Goal: Submit feedback/report problem

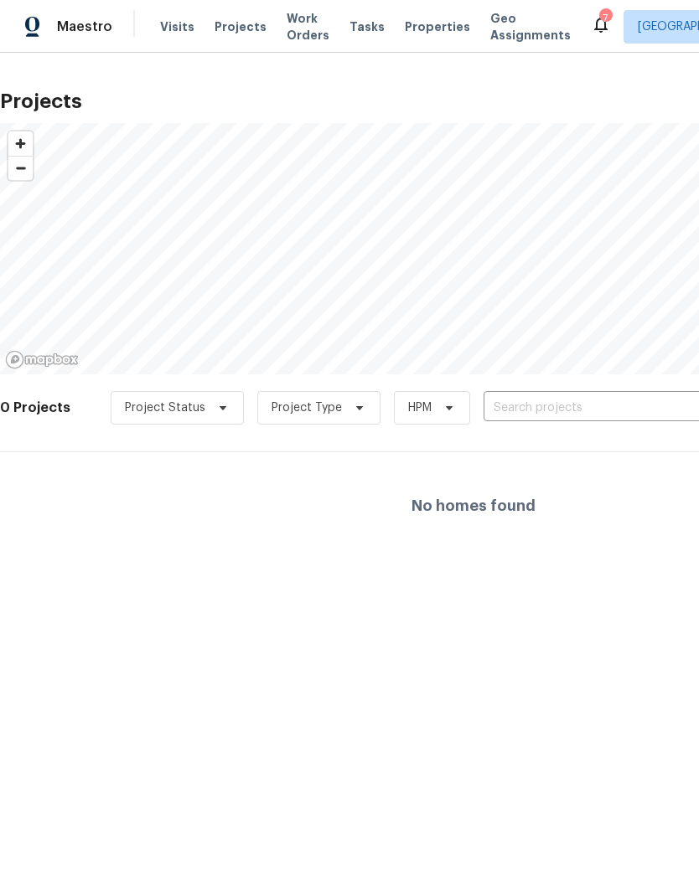
click at [229, 28] on span "Projects" at bounding box center [240, 26] width 52 height 17
click at [232, 34] on span "Projects" at bounding box center [240, 26] width 52 height 17
click at [590, 405] on div at bounding box center [349, 448] width 699 height 896
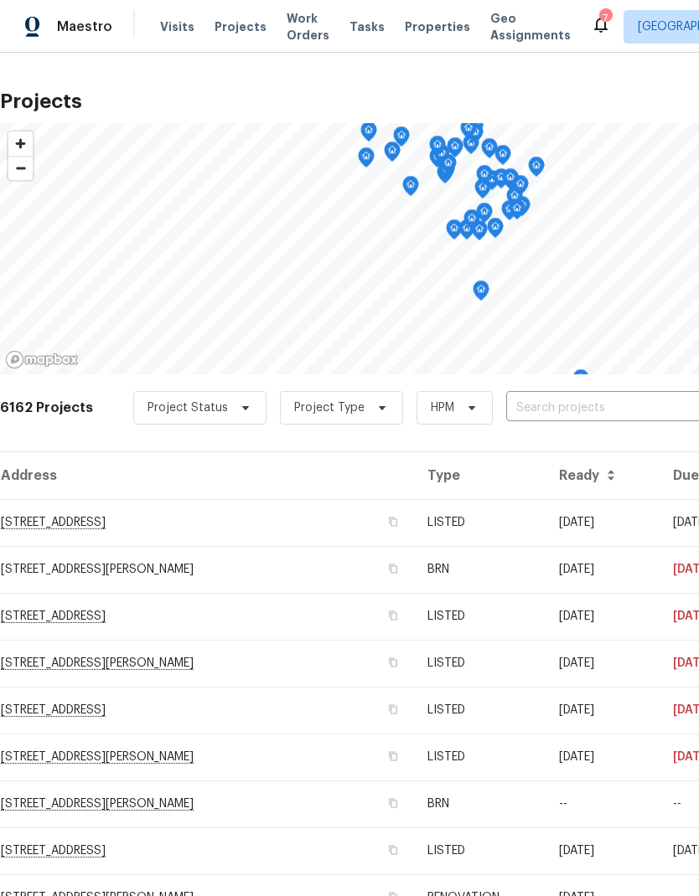
click at [621, 406] on input "text" at bounding box center [602, 408] width 192 height 26
type input "7040"
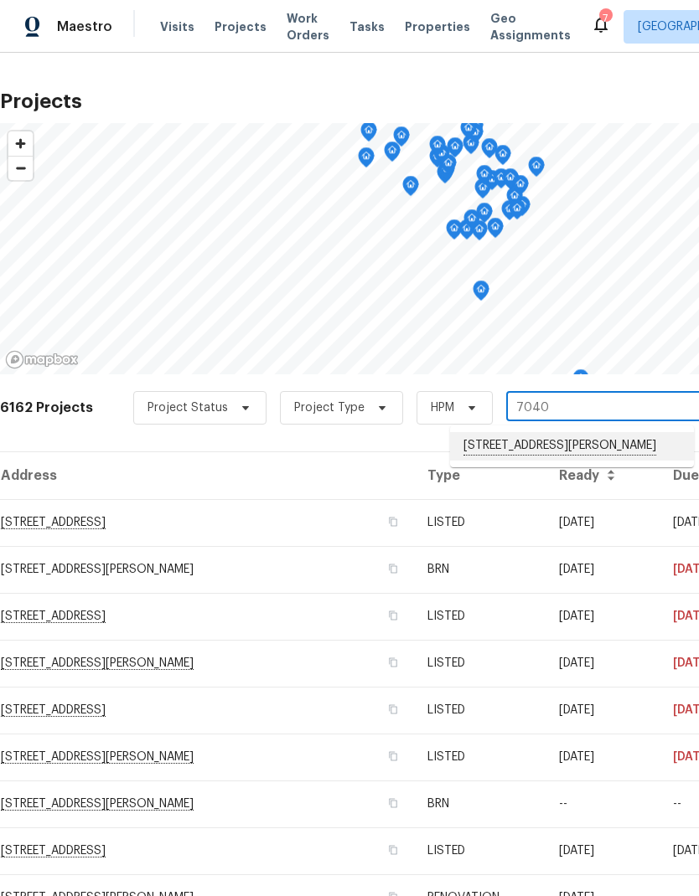
click at [561, 452] on li "7040 Winfield Rd, Rockford, MN 55373" at bounding box center [572, 446] width 244 height 28
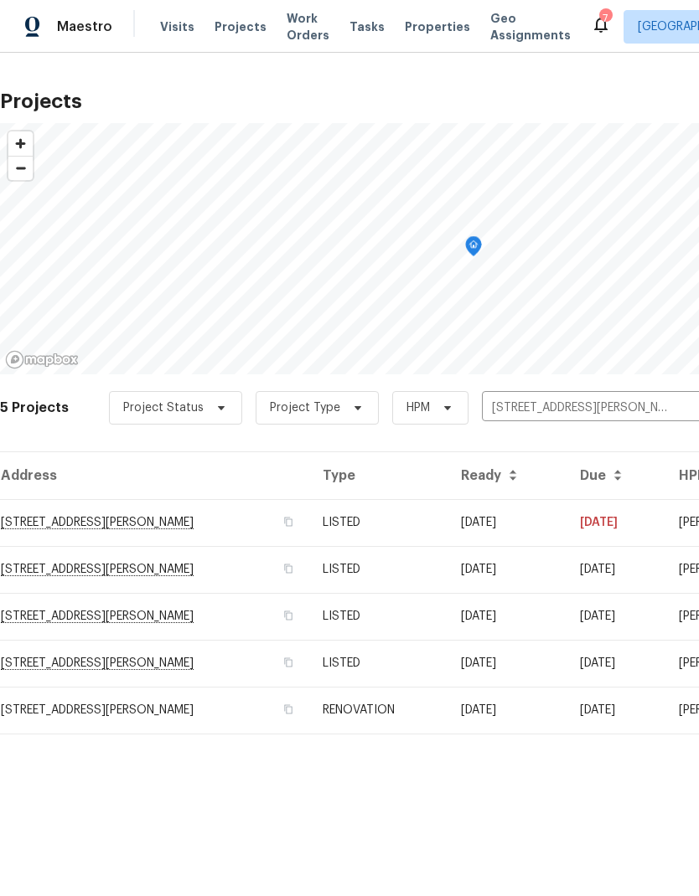
click at [101, 534] on td "7040 Winfield Rd, Rockford, MN 55373" at bounding box center [154, 522] width 309 height 47
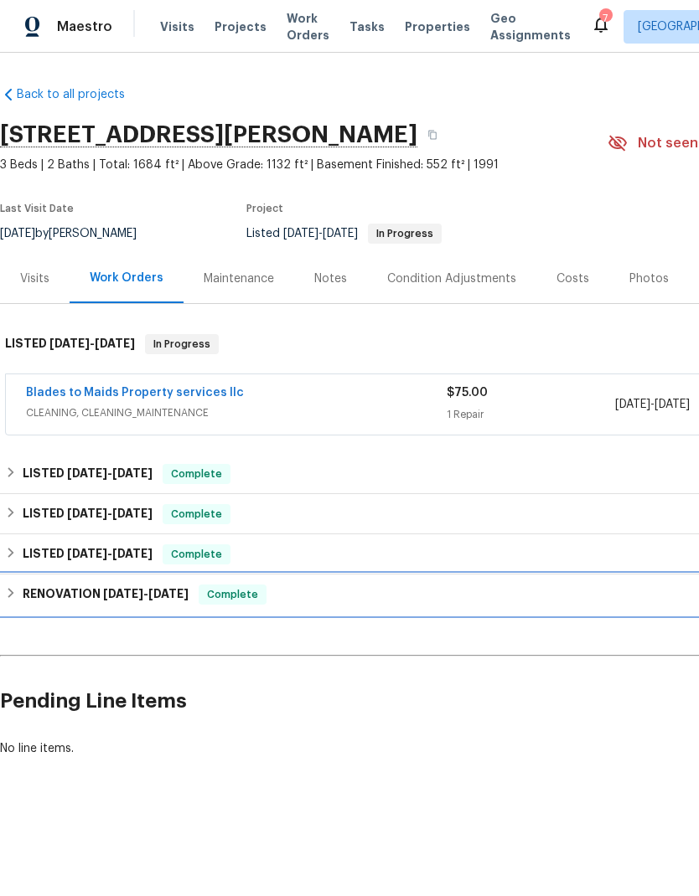
click at [20, 587] on div "RENOVATION 4/16/25 - 6/3/25 Complete" at bounding box center [473, 595] width 937 height 20
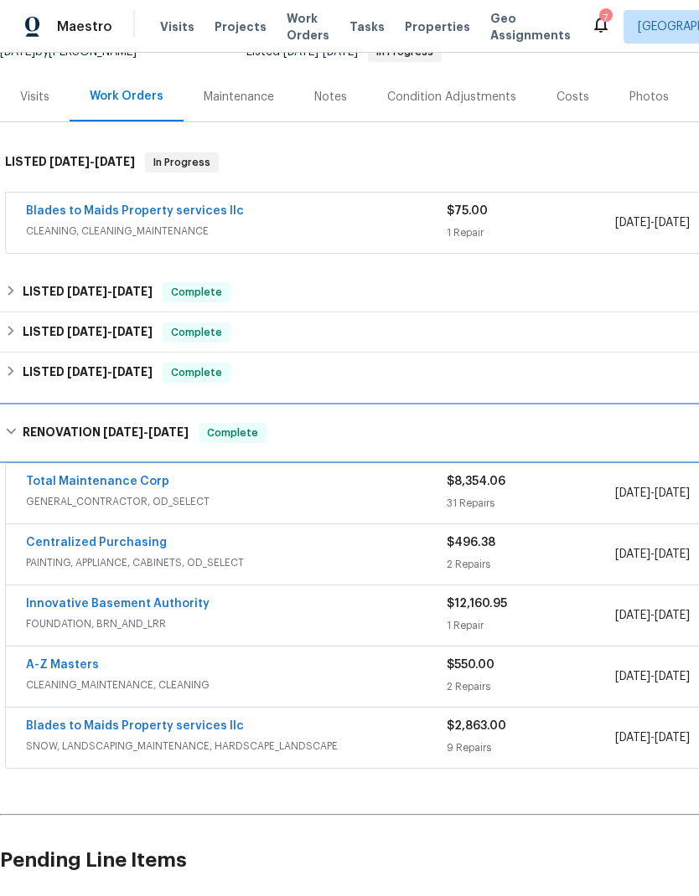
scroll to position [181, 0]
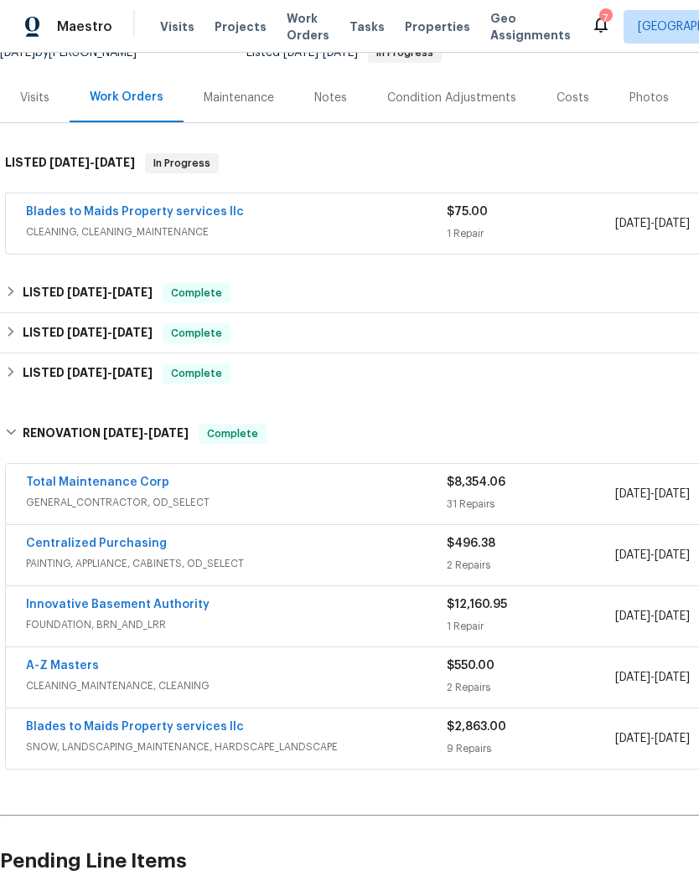
click at [146, 606] on link "Innovative Basement Authority" at bounding box center [117, 605] width 183 height 12
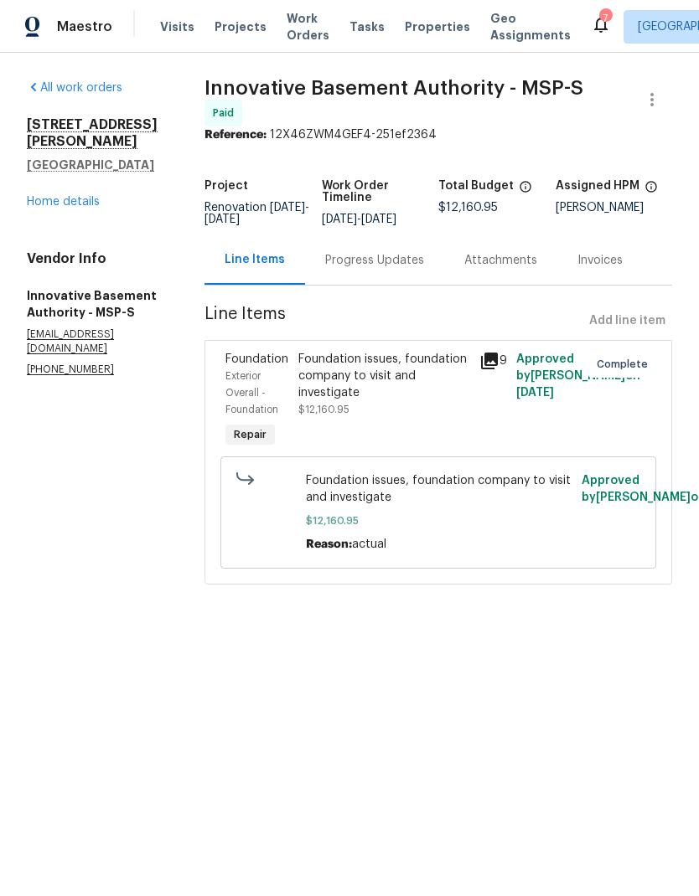
click at [608, 269] on div "Invoices" at bounding box center [599, 260] width 45 height 17
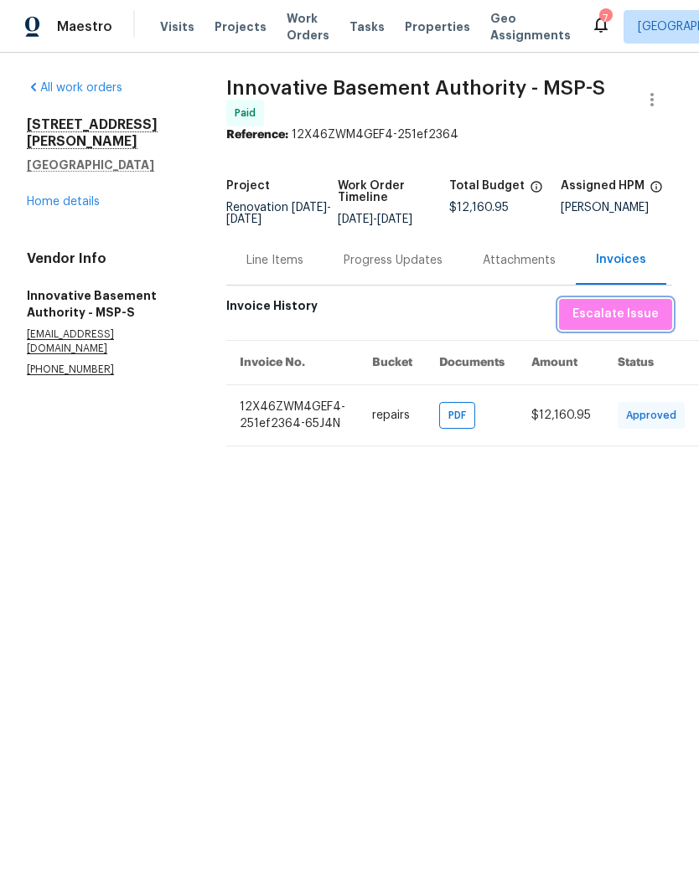
click at [643, 319] on span "Escalate Issue" at bounding box center [615, 314] width 86 height 21
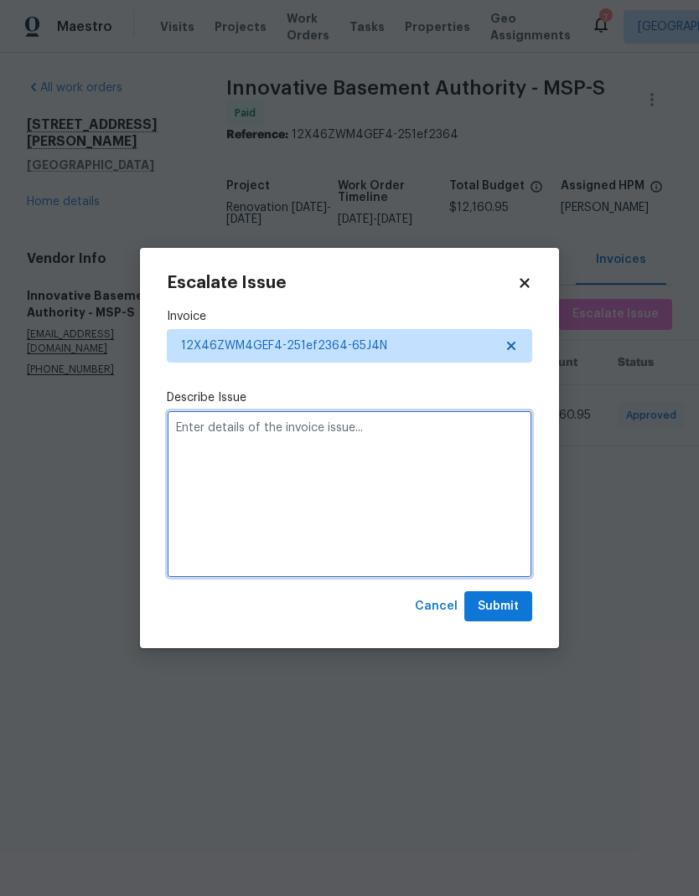
click at [300, 442] on textarea at bounding box center [349, 495] width 365 height 168
click at [203, 431] on textarea "Bender has not been paid yet" at bounding box center [349, 495] width 365 height 168
click at [461, 466] on textarea "Vendor has not been paid yet" at bounding box center [349, 495] width 365 height 168
type textarea "Vendor has not been paid yet"
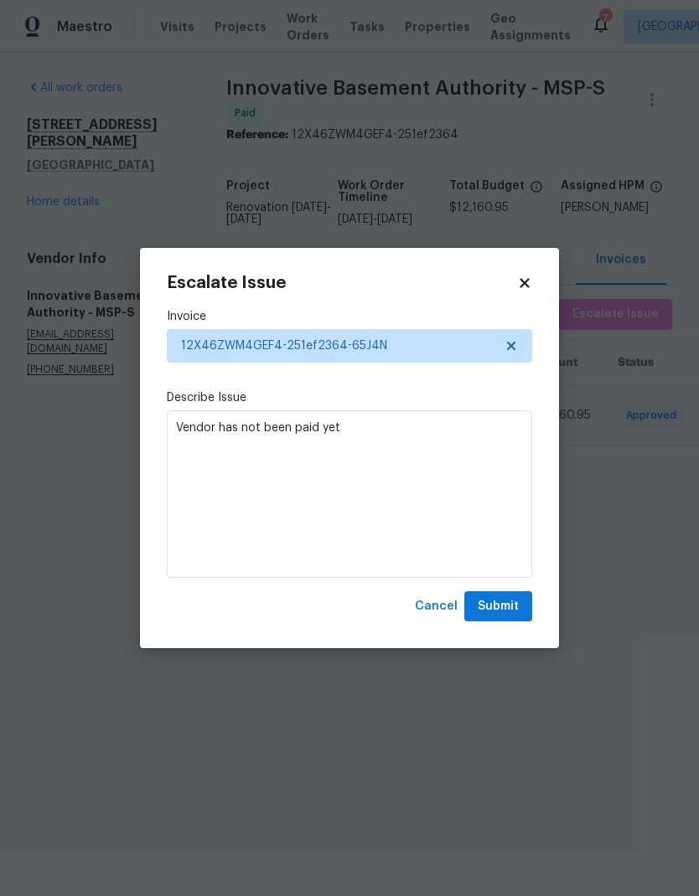
click at [504, 614] on span "Submit" at bounding box center [498, 607] width 41 height 21
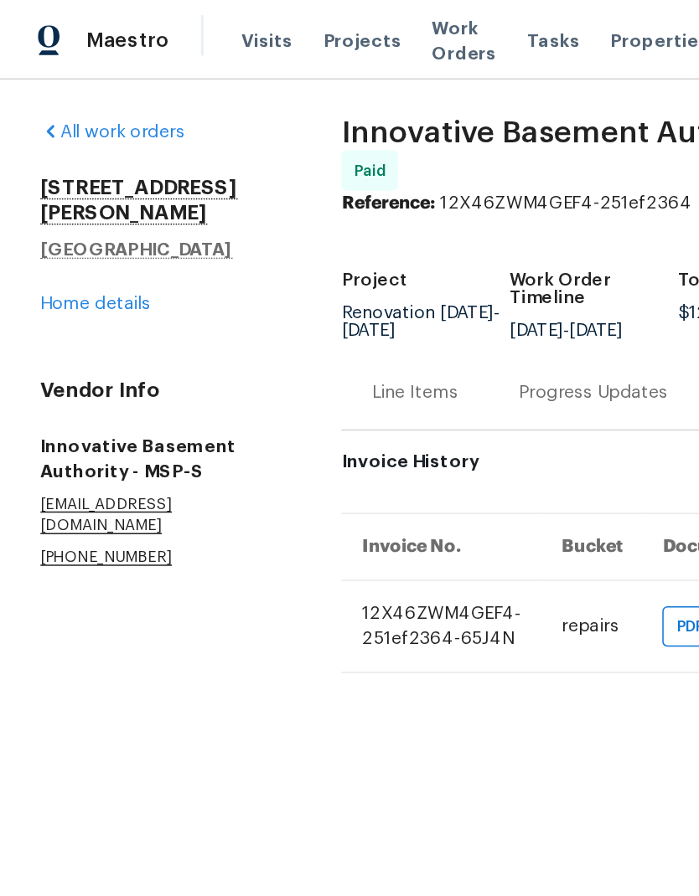
click at [75, 196] on link "Home details" at bounding box center [63, 202] width 73 height 12
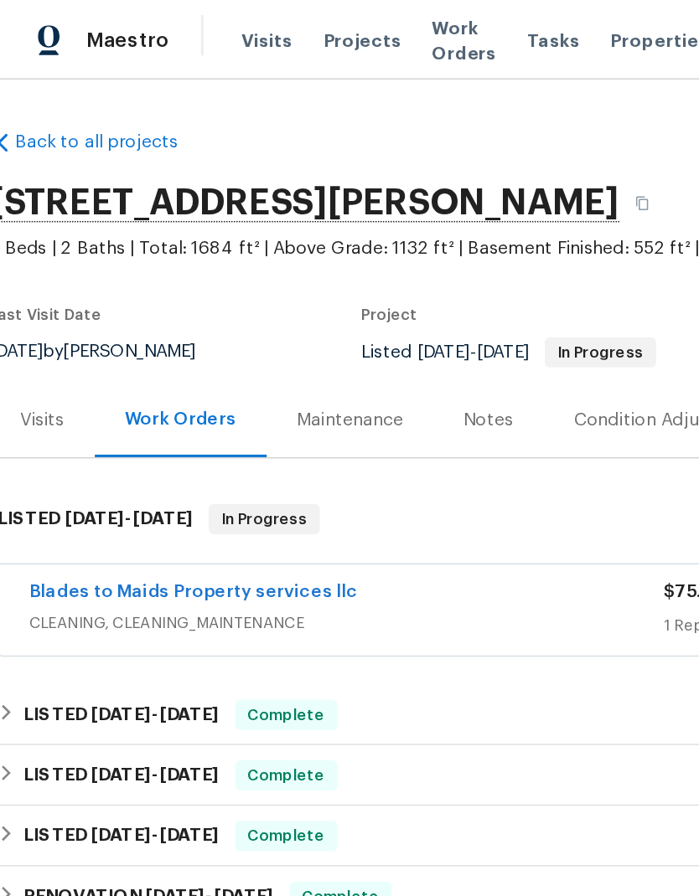
scroll to position [0, 26]
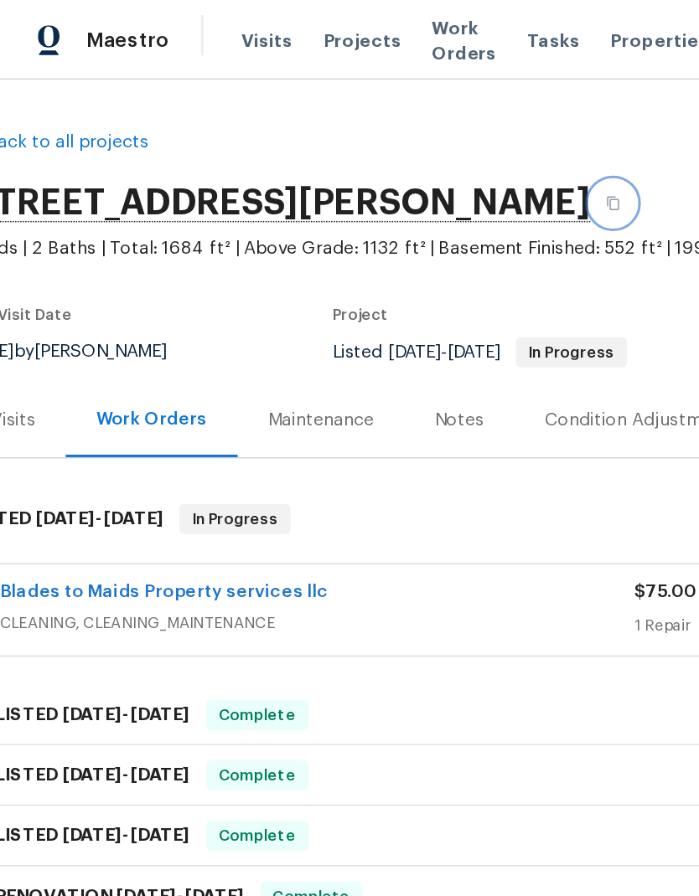
click at [411, 138] on icon "button" at bounding box center [406, 135] width 10 height 10
